Goal: Transaction & Acquisition: Book appointment/travel/reservation

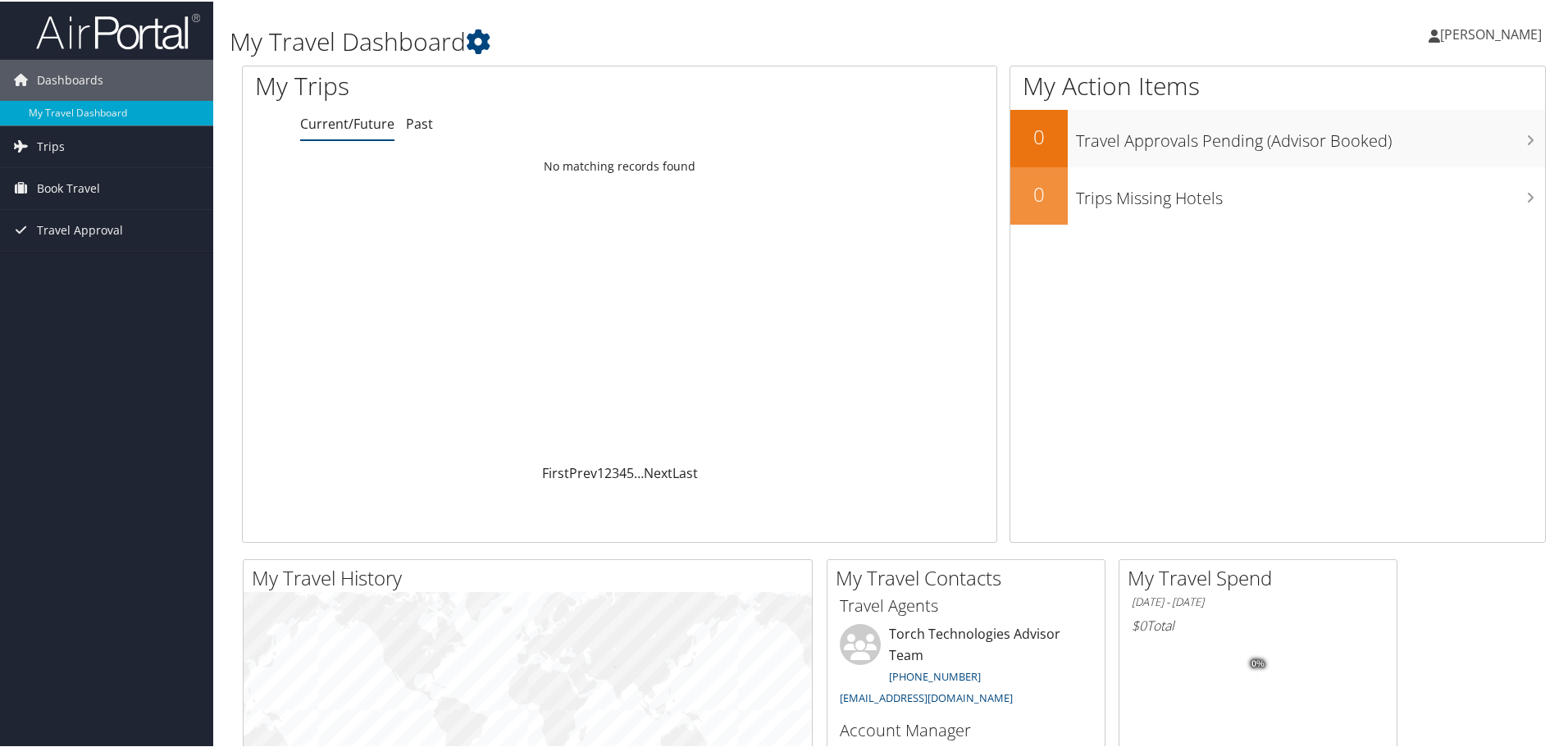
click at [306, 123] on link "Current/Future" at bounding box center [347, 122] width 94 height 18
click at [99, 171] on span "Book Travel" at bounding box center [68, 187] width 63 height 41
click at [145, 269] on link "Book/Manage Online Trips" at bounding box center [106, 269] width 213 height 25
